Goal: Transaction & Acquisition: Download file/media

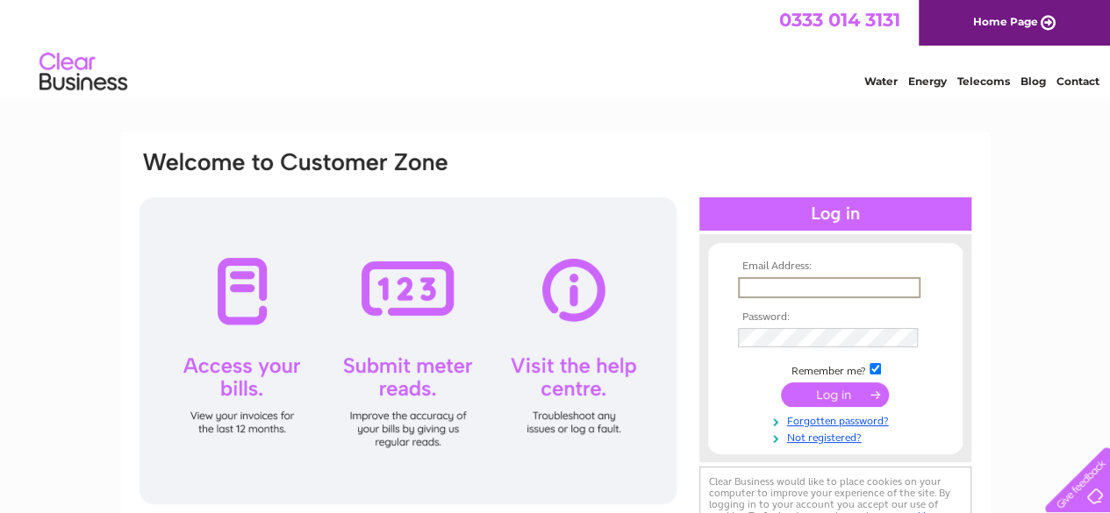
click at [795, 289] on input "text" at bounding box center [829, 287] width 183 height 21
type input "[EMAIL_ADDRESS][DOMAIN_NAME]"
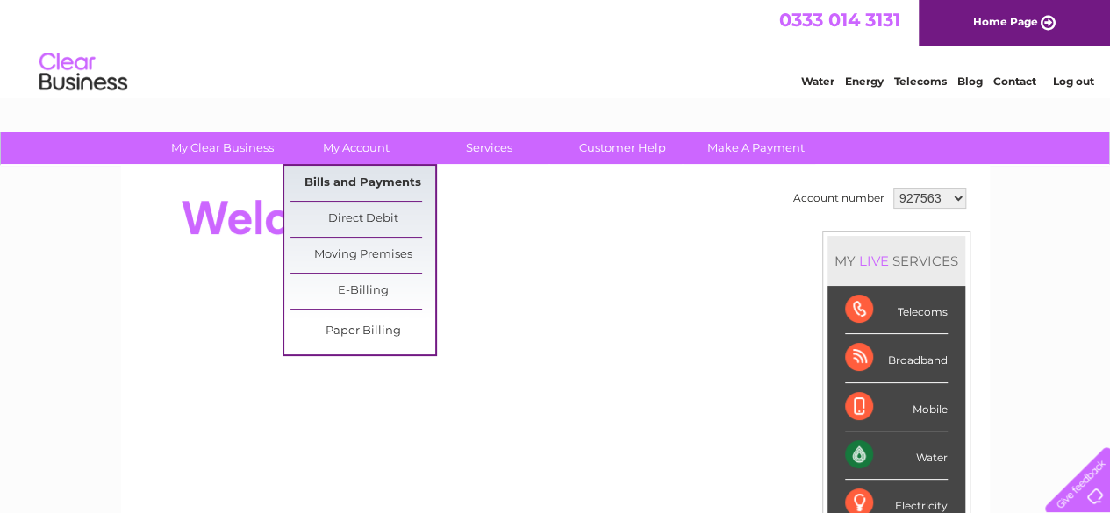
click at [351, 187] on link "Bills and Payments" at bounding box center [363, 183] width 145 height 35
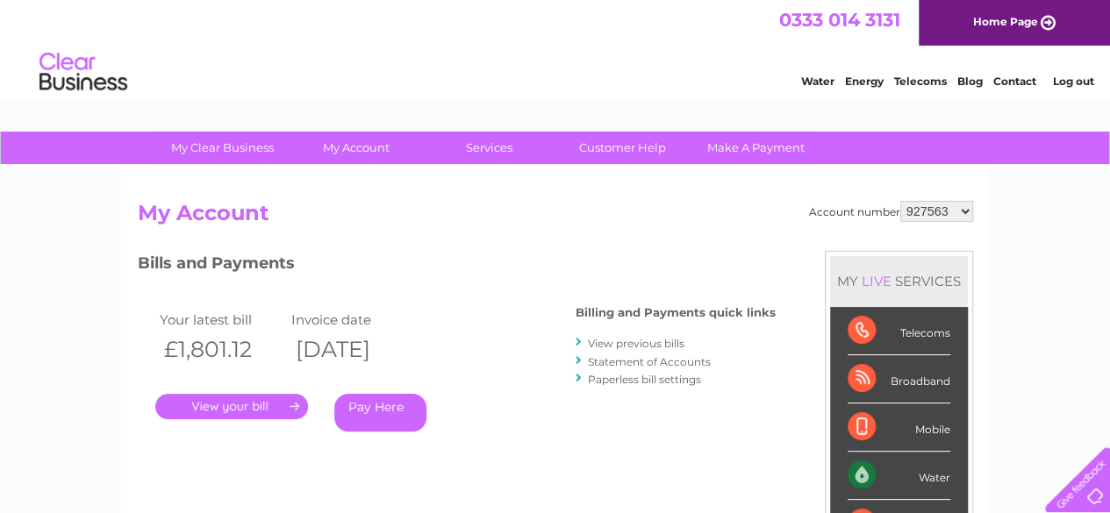
click at [263, 407] on link "." at bounding box center [231, 406] width 153 height 25
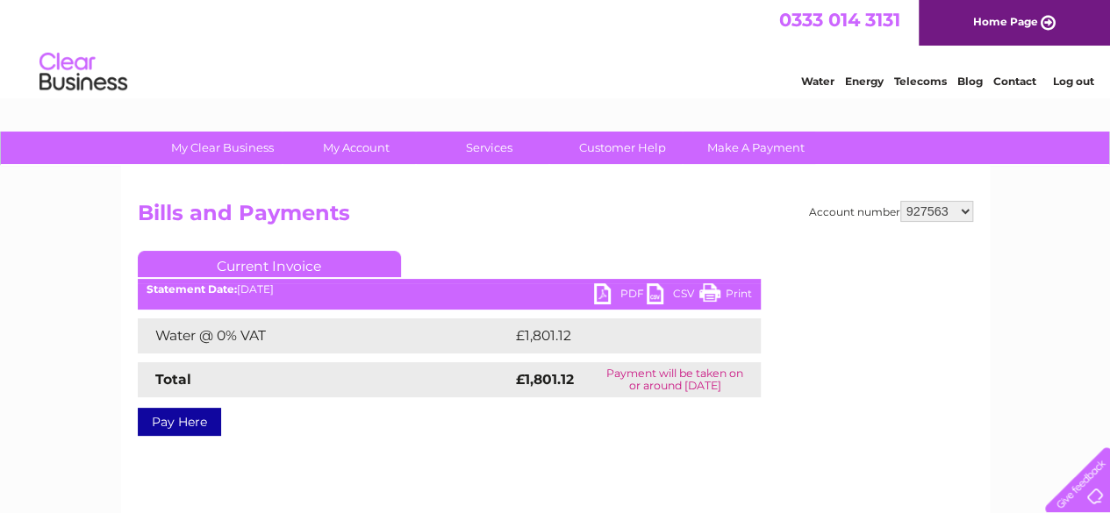
click at [611, 294] on link "PDF" at bounding box center [620, 296] width 53 height 25
click at [929, 210] on select "927563 1149822" at bounding box center [937, 211] width 73 height 21
select select "1149822"
click at [901, 201] on select "927563 1149822" at bounding box center [937, 211] width 73 height 21
click at [620, 292] on link "PDF" at bounding box center [620, 296] width 53 height 25
